Goal: Task Accomplishment & Management: Use online tool/utility

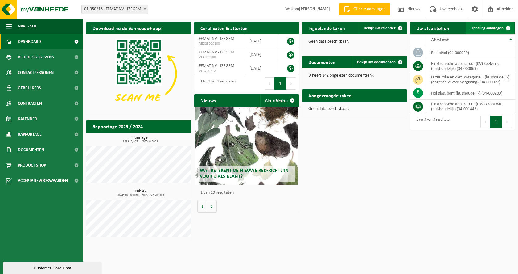
click at [479, 26] on link "Ophaling aanvragen" at bounding box center [490, 28] width 49 height 12
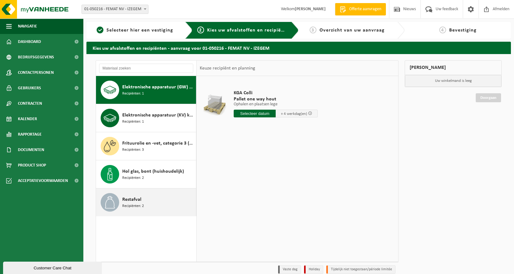
click at [138, 204] on span "Recipiënten: 2" at bounding box center [133, 206] width 22 height 6
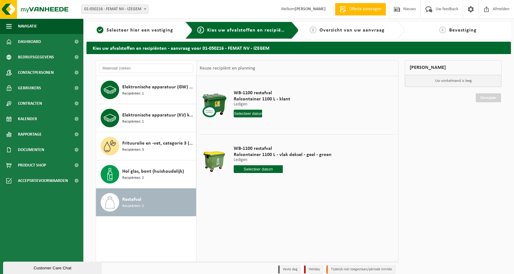
click at [242, 113] on input "text" at bounding box center [248, 114] width 28 height 8
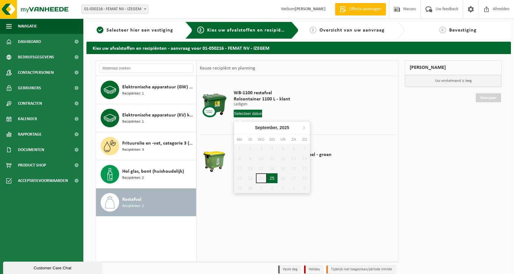
click at [274, 180] on div "25" at bounding box center [272, 178] width 11 height 10
type input "Van [DATE]"
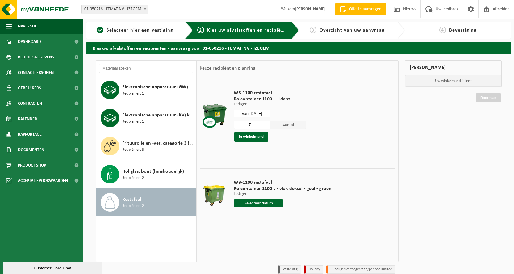
click at [266, 126] on input "7" at bounding box center [252, 125] width 36 height 8
click at [266, 126] on input "6" at bounding box center [252, 125] width 36 height 8
click at [266, 126] on input "5" at bounding box center [252, 125] width 36 height 8
type input "4"
click at [266, 126] on input "4" at bounding box center [252, 125] width 36 height 8
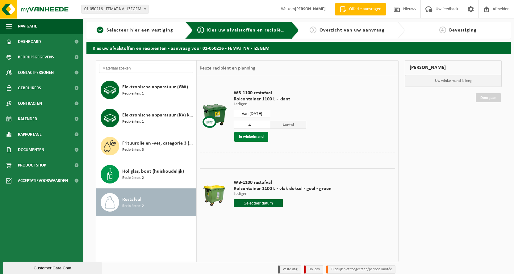
click at [260, 139] on button "In winkelmand" at bounding box center [251, 137] width 34 height 10
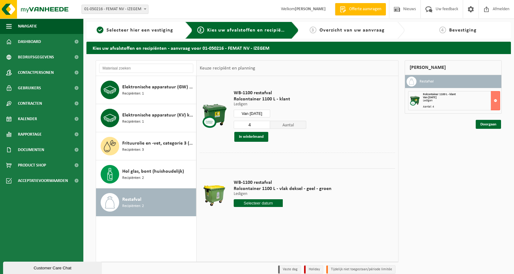
click at [275, 202] on input "text" at bounding box center [258, 203] width 49 height 8
click at [272, 266] on div "25" at bounding box center [272, 267] width 11 height 10
type input "Van 2025-09-25"
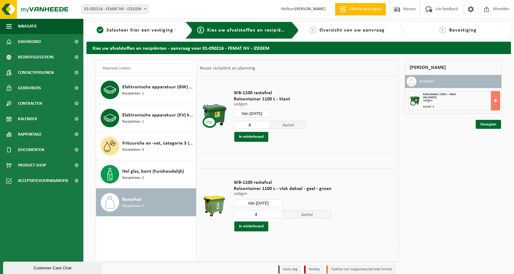
type input "4"
click at [278, 213] on input "4" at bounding box center [258, 214] width 49 height 8
click at [255, 224] on button "In winkelmand" at bounding box center [251, 226] width 34 height 10
click at [494, 148] on link "Doorgaan" at bounding box center [487, 146] width 25 height 9
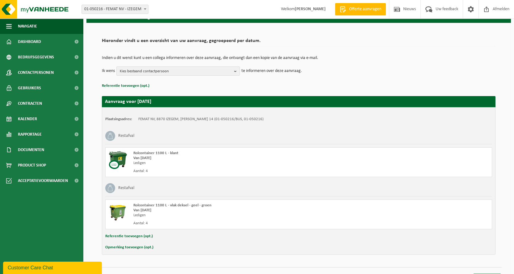
scroll to position [43, 0]
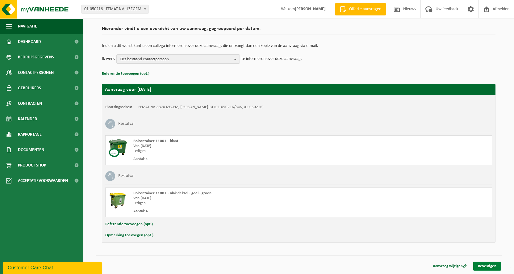
click at [491, 265] on link "Bevestigen" at bounding box center [487, 265] width 28 height 9
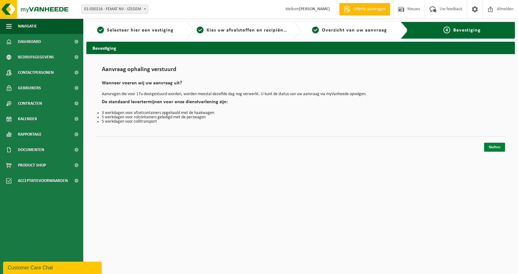
click at [497, 149] on link "Sluiten" at bounding box center [494, 147] width 21 height 9
